Goal: Book appointment/travel/reservation

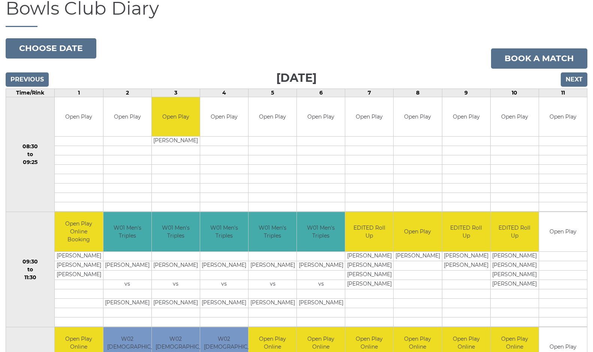
scroll to position [75, 0]
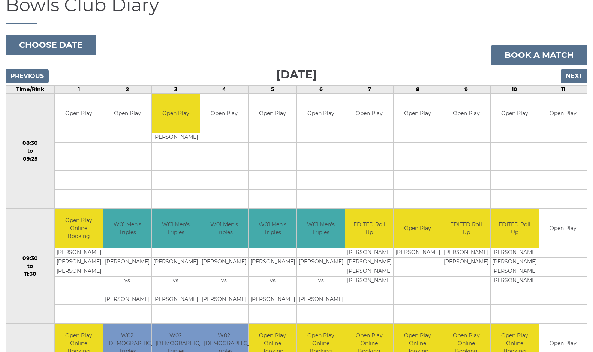
click at [574, 79] on form "Next" at bounding box center [574, 77] width 27 height 16
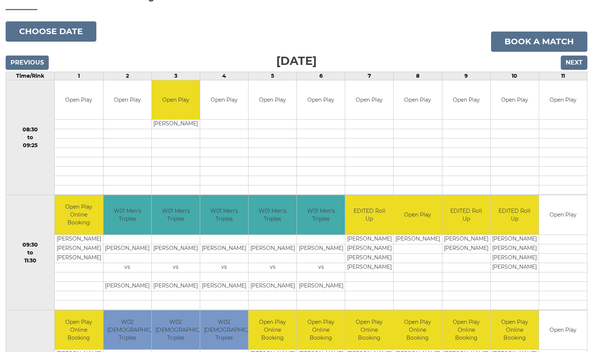
scroll to position [92, 0]
click at [573, 61] on input "Next" at bounding box center [574, 63] width 27 height 14
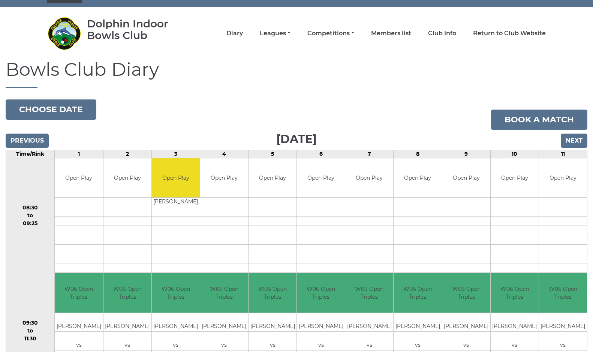
scroll to position [14, 0]
click at [572, 139] on input "Next" at bounding box center [574, 141] width 27 height 14
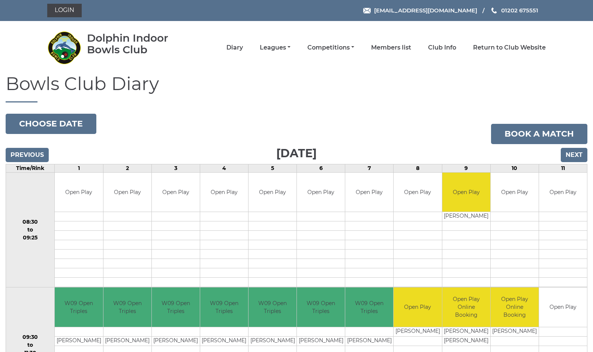
scroll to position [645, 0]
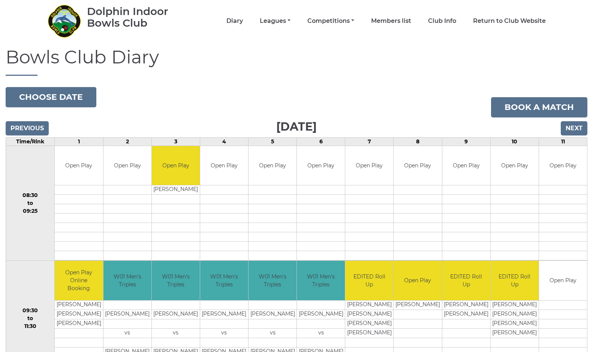
scroll to position [27, 0]
